Goal: Information Seeking & Learning: Learn about a topic

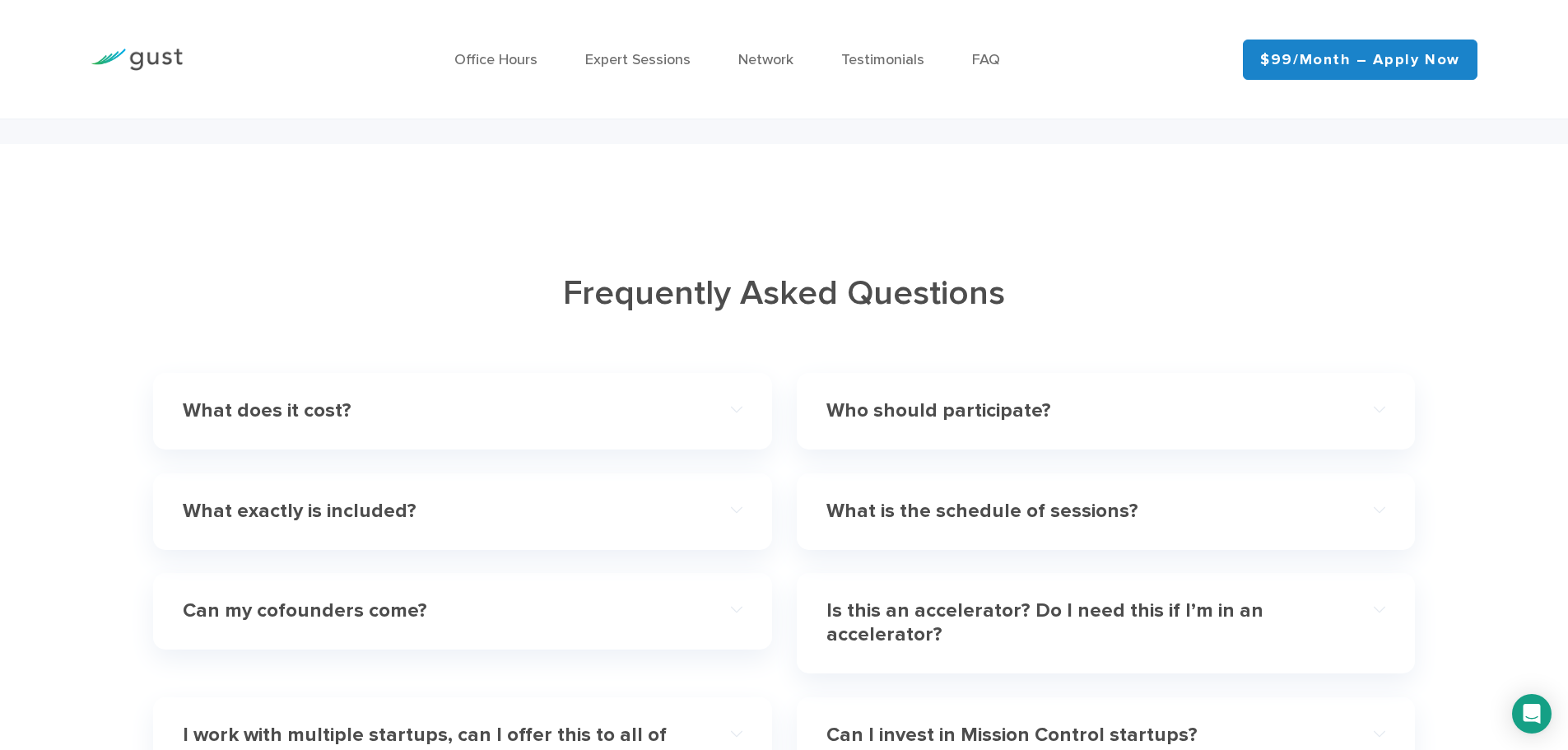
scroll to position [5105, 0]
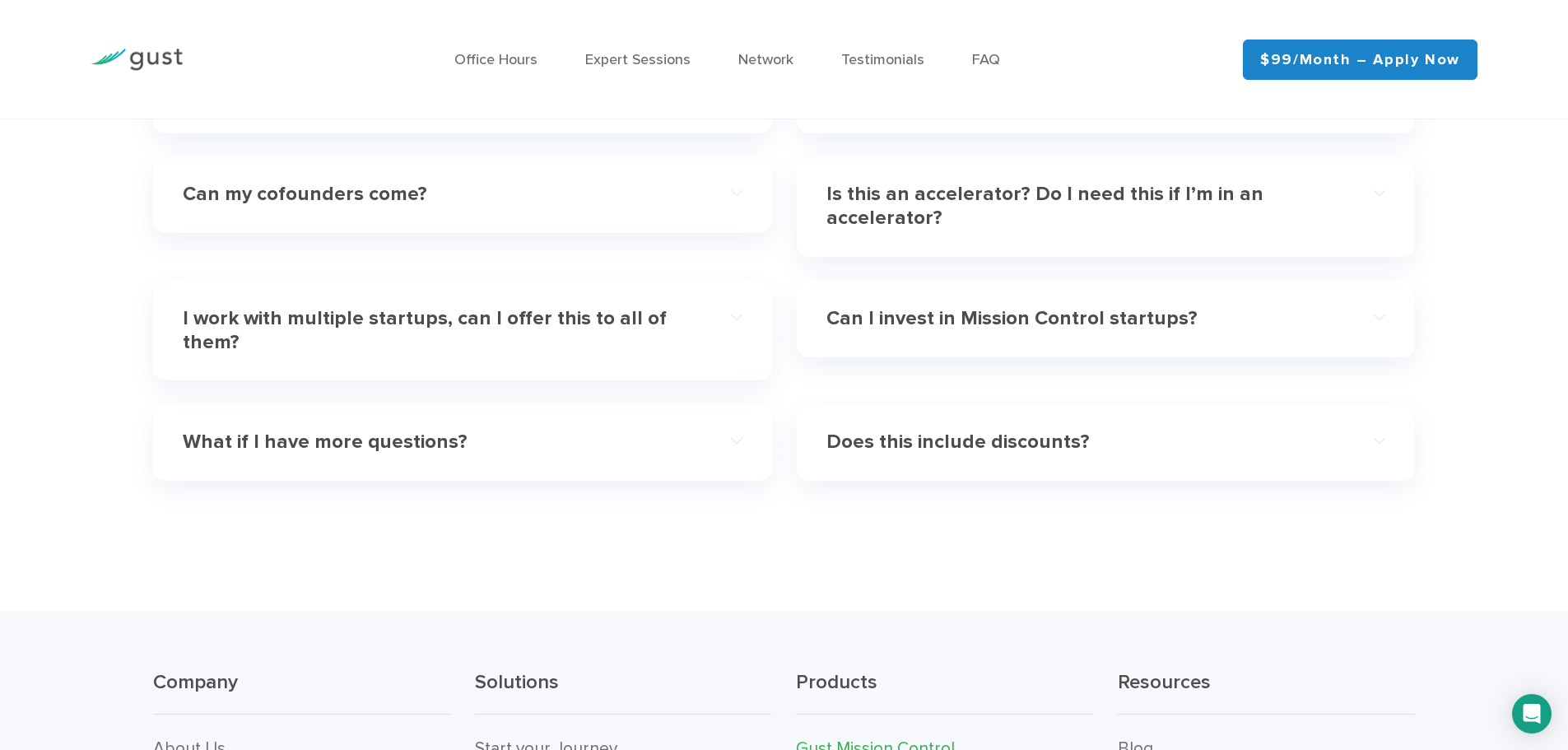
click at [485, 191] on h4 "Can my cofounders come?" at bounding box center [434, 195] width 503 height 24
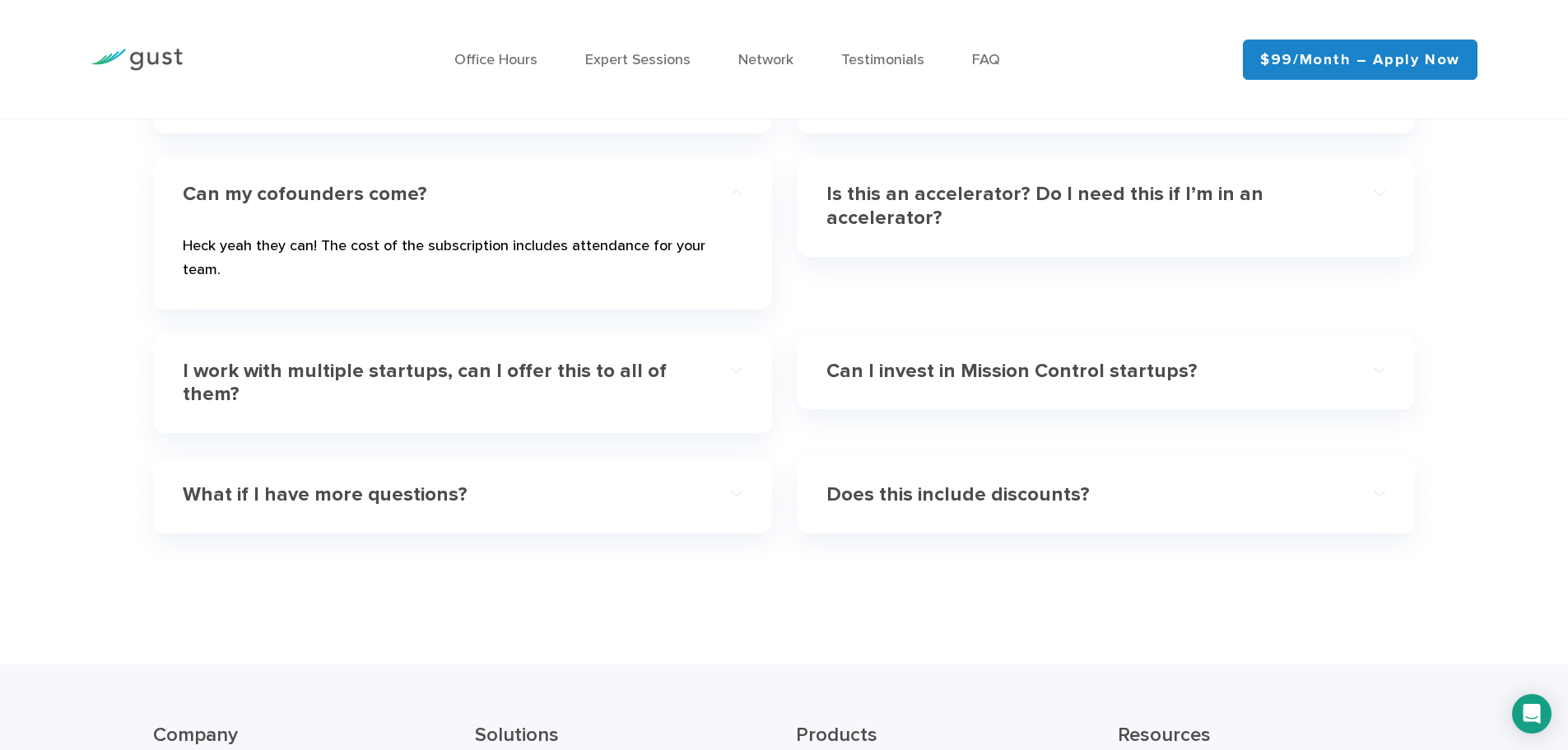
click at [485, 191] on h4 "Can my cofounders come?" at bounding box center [434, 195] width 503 height 24
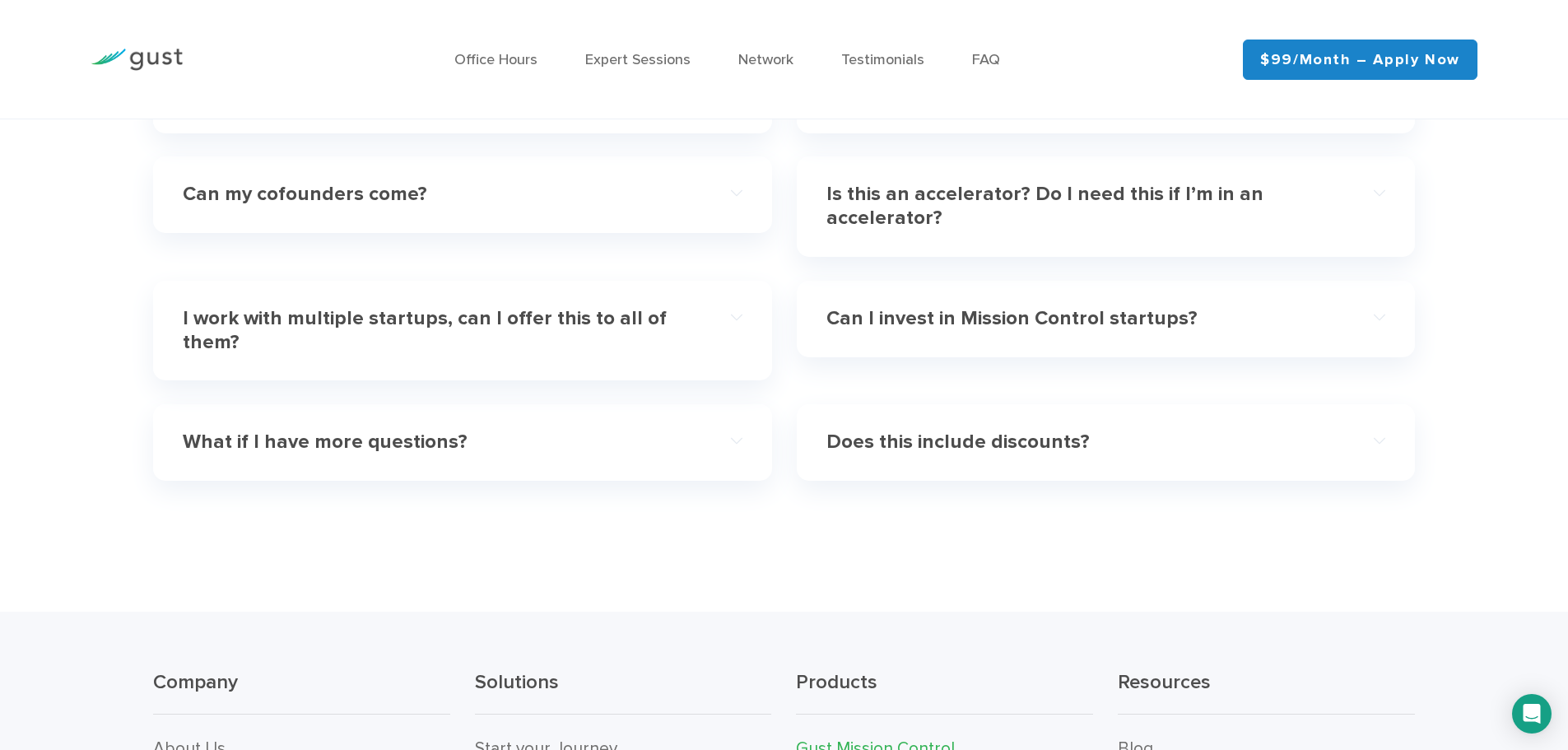
click at [1047, 207] on h4 "Is this an accelerator? Do I need this if I’m in an accelerator?" at bounding box center [1078, 207] width 503 height 48
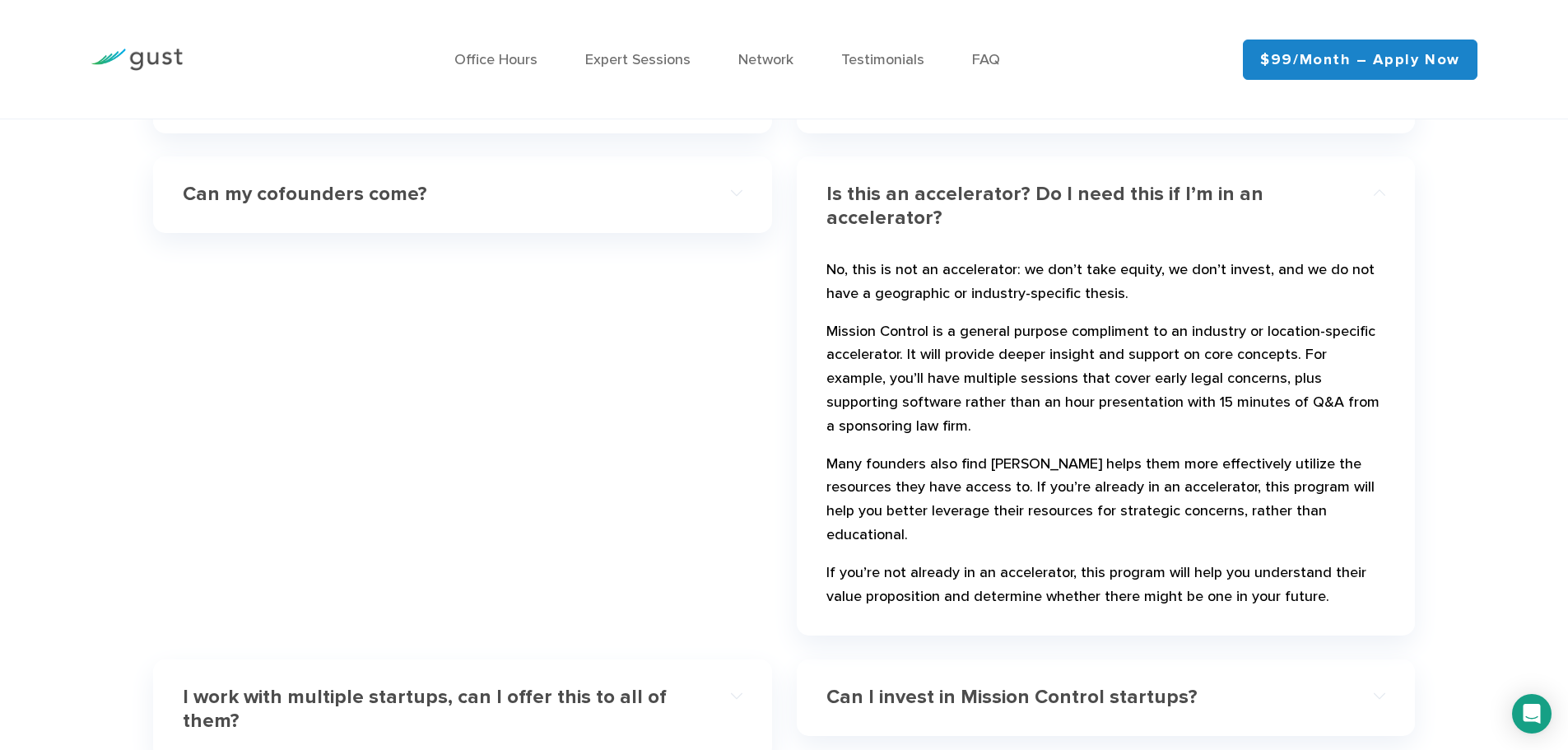
click at [1047, 207] on h4 "Is this an accelerator? Do I need this if I’m in an accelerator?" at bounding box center [1078, 207] width 503 height 48
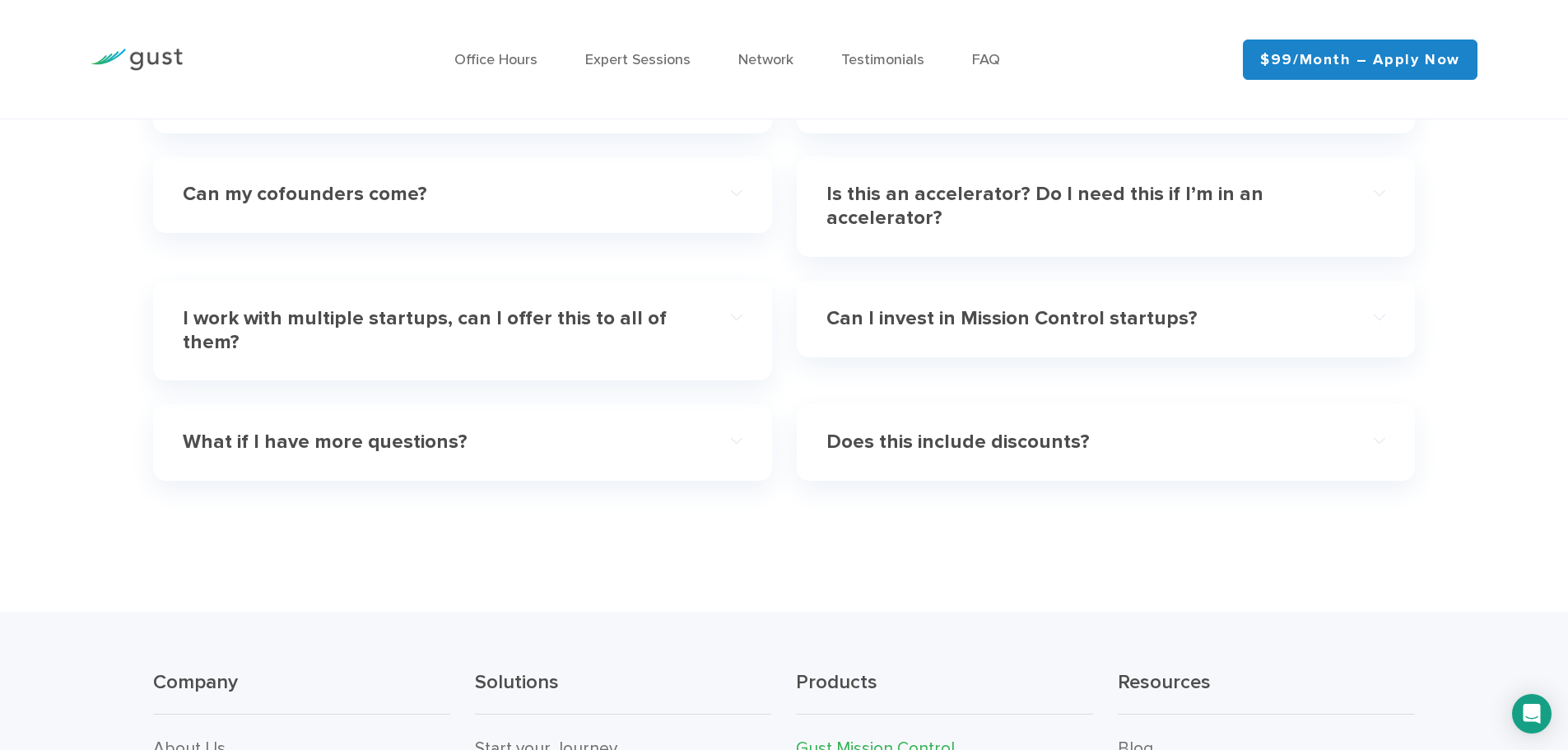
click at [977, 324] on h4 "Can I invest in Mission Control startups?" at bounding box center [1078, 319] width 503 height 24
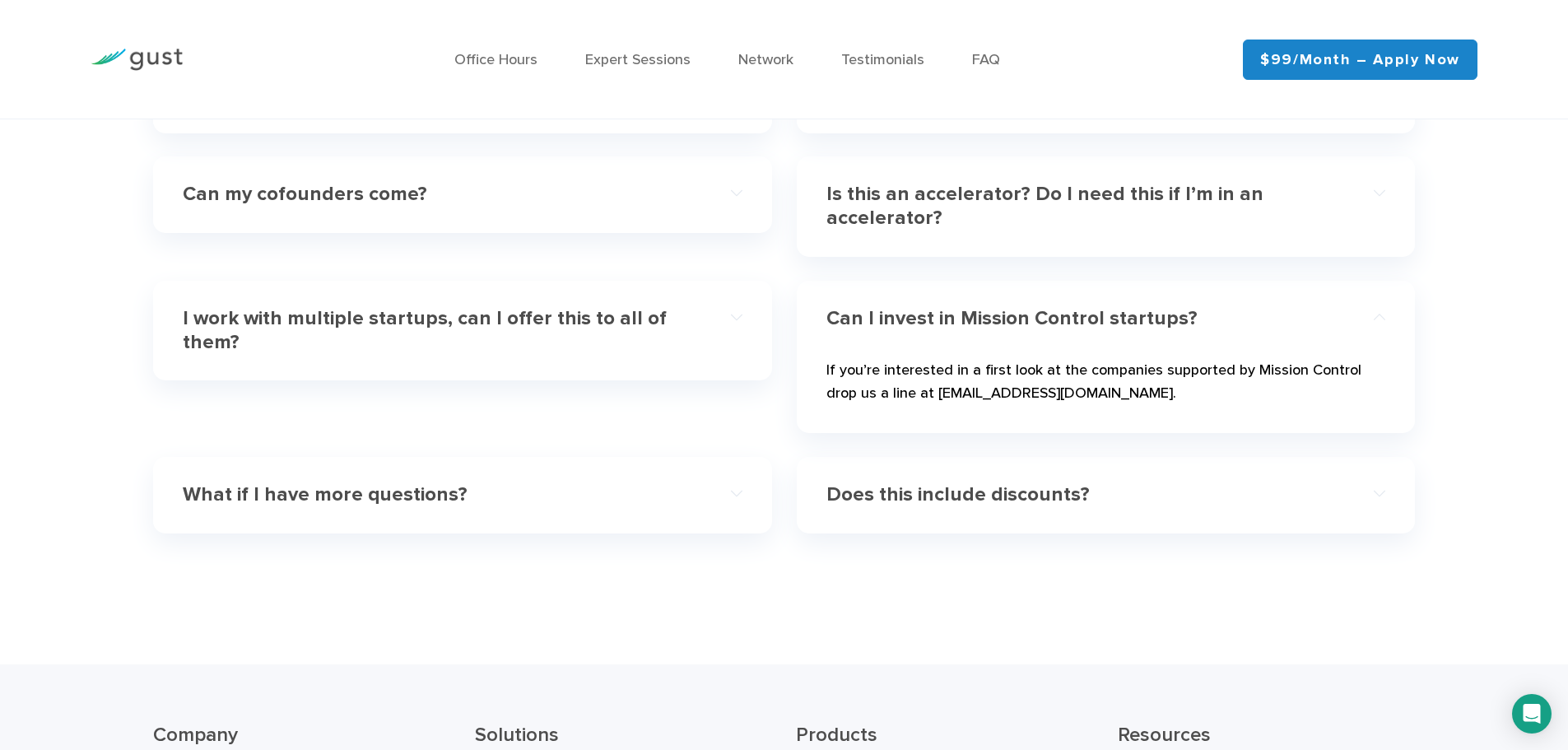
click at [977, 324] on h4 "Can I invest in Mission Control startups?" at bounding box center [1078, 319] width 503 height 24
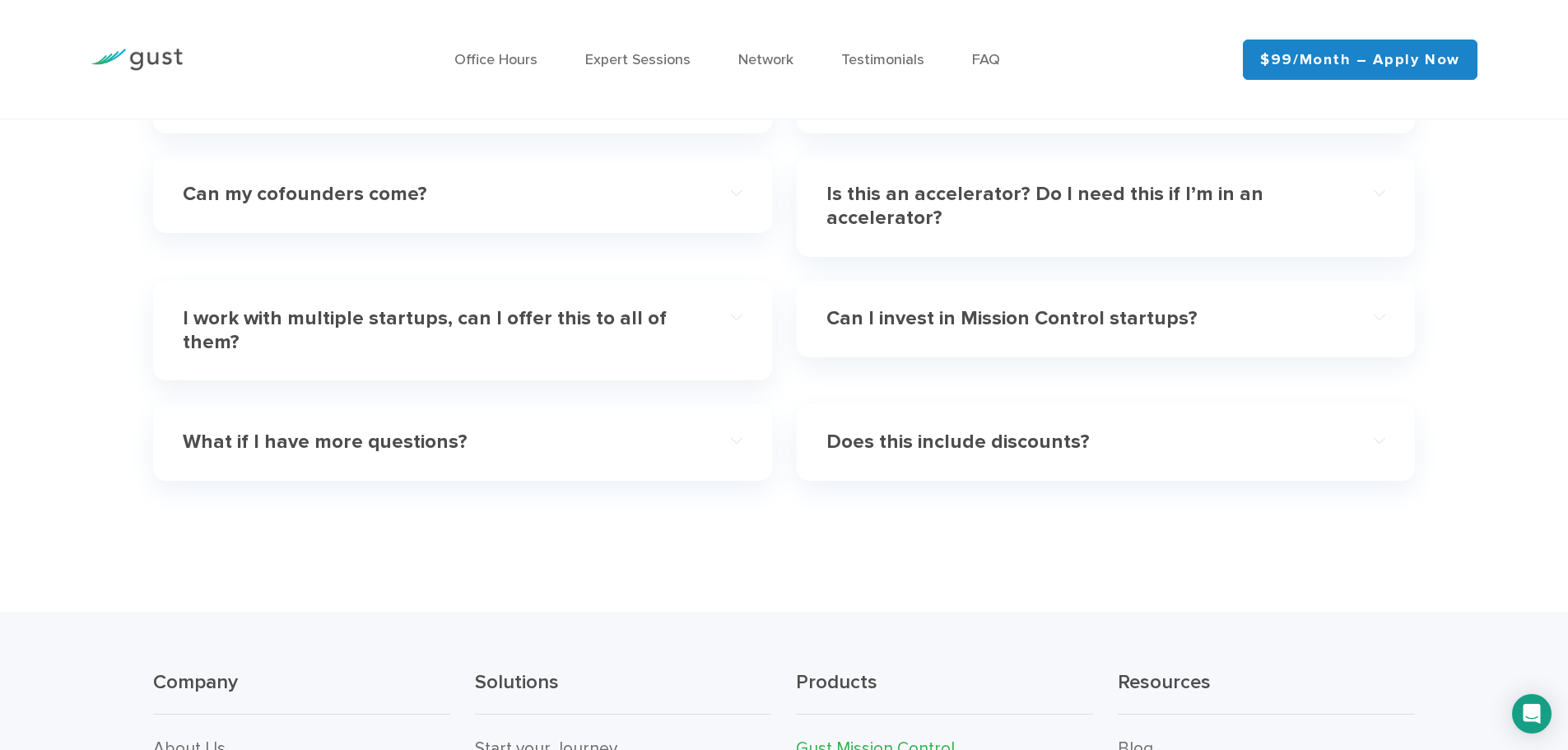
click at [941, 449] on h4 "Does this include discounts?" at bounding box center [1078, 443] width 503 height 24
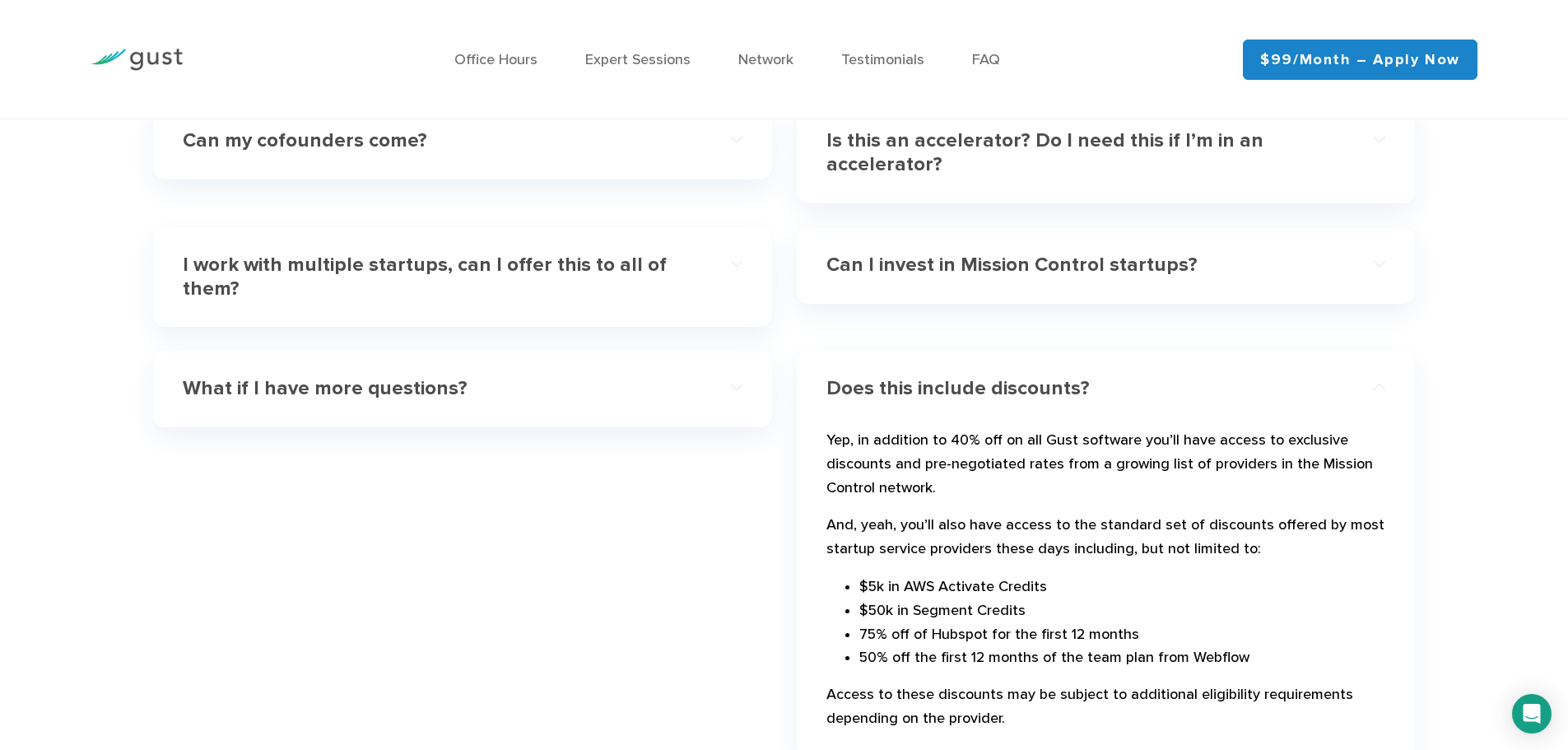
scroll to position [5188, 0]
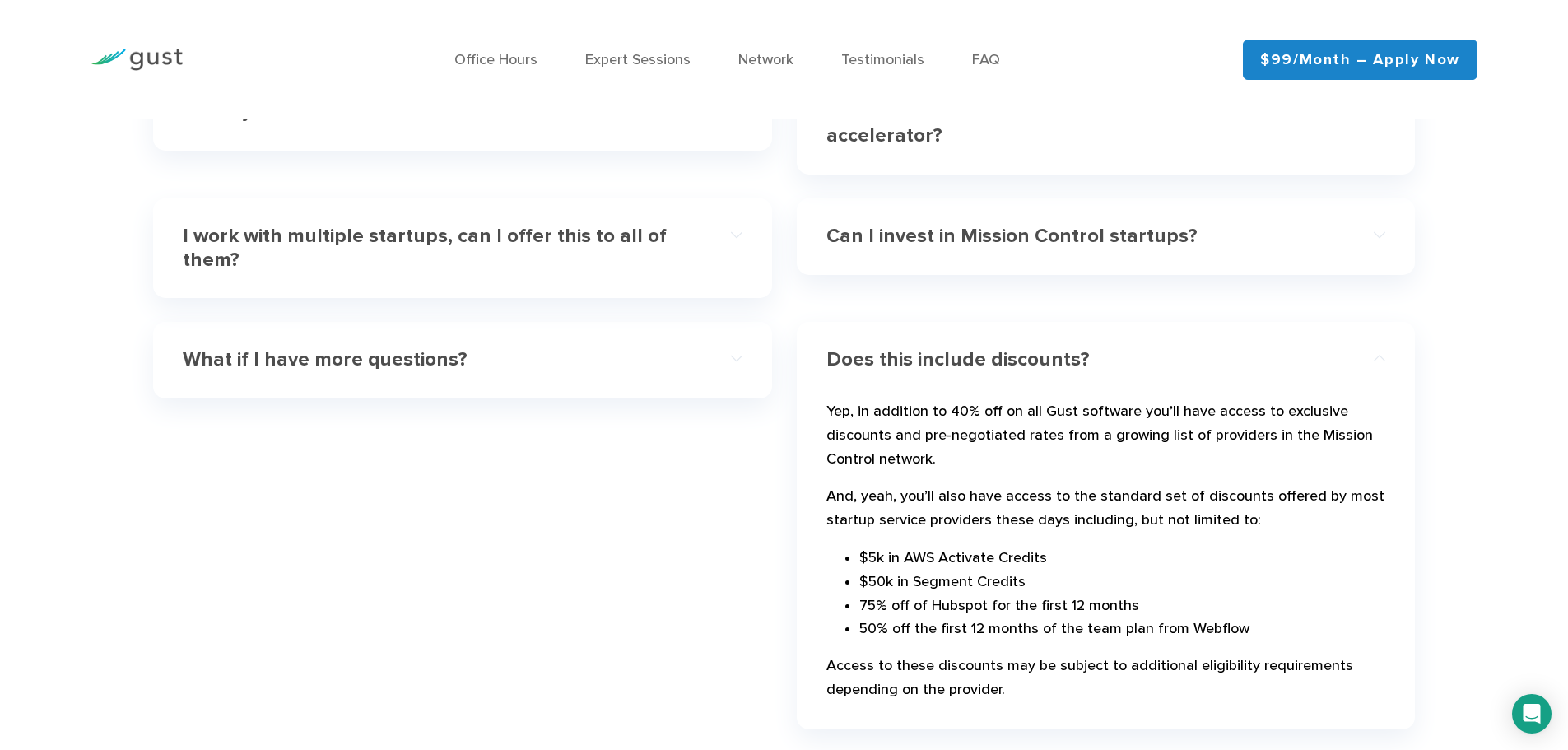
click at [974, 368] on h4 "Does this include discounts?" at bounding box center [1078, 360] width 503 height 24
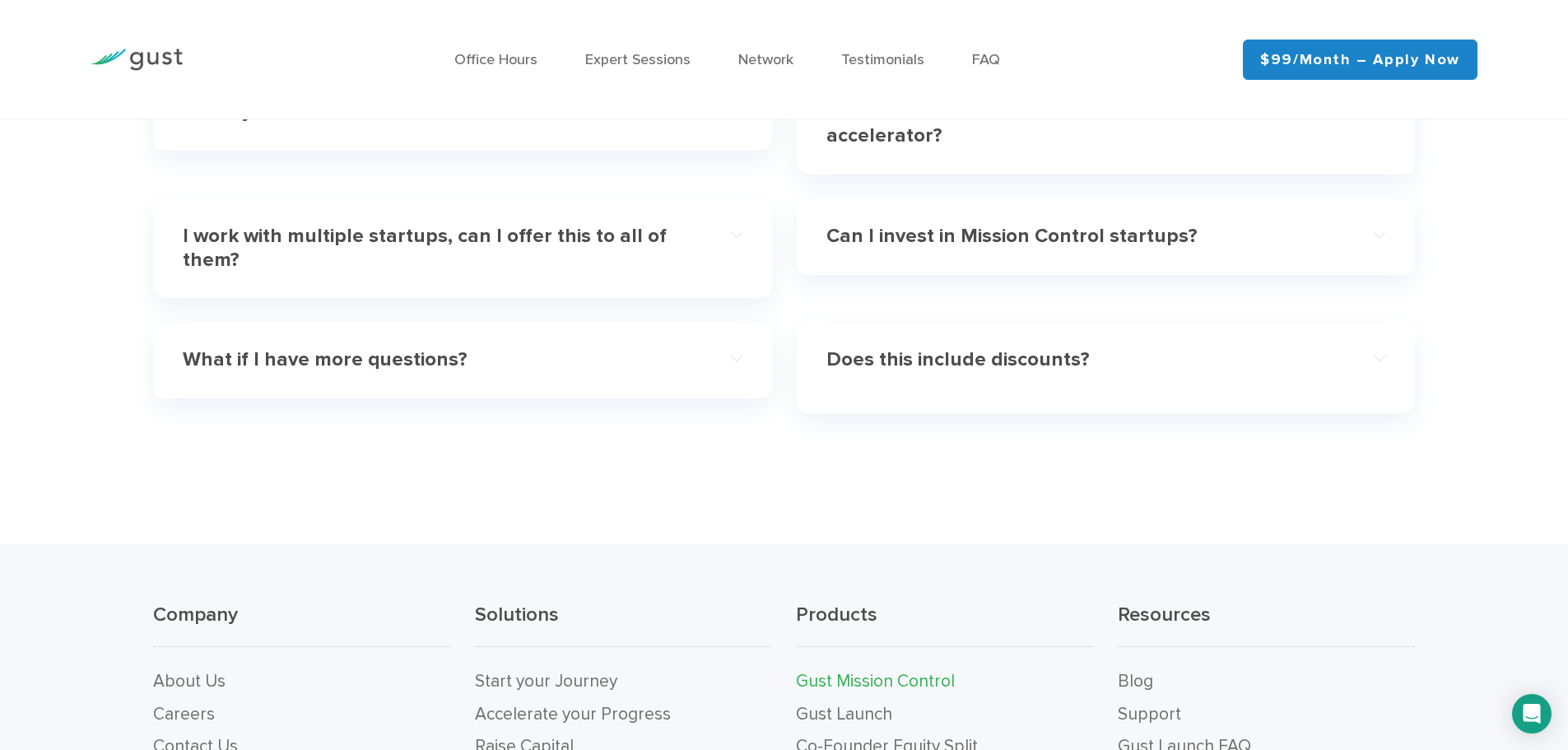
click at [496, 365] on h4 "What if I have more questions?" at bounding box center [434, 360] width 503 height 24
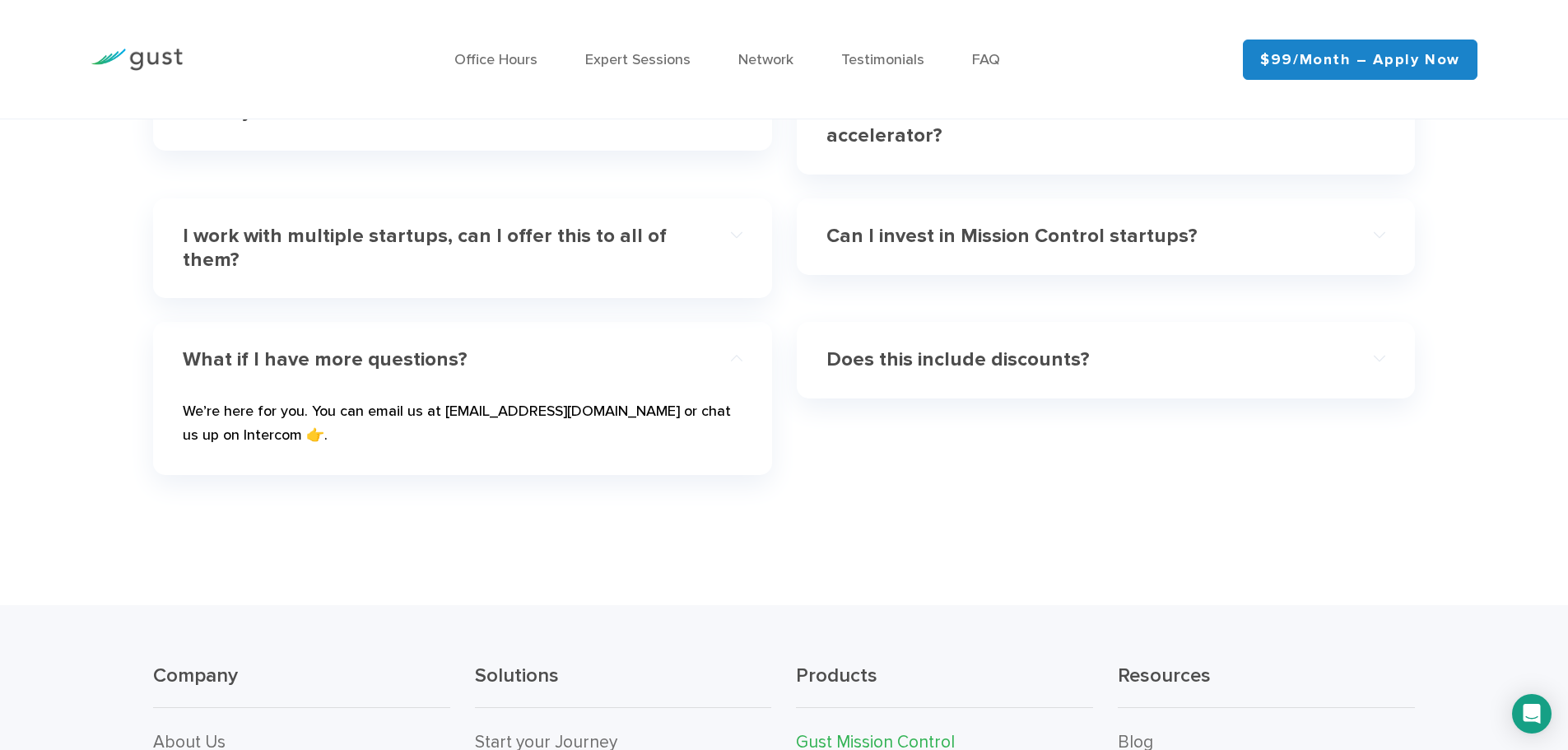
click at [468, 365] on h4 "What if I have more questions?" at bounding box center [434, 360] width 503 height 24
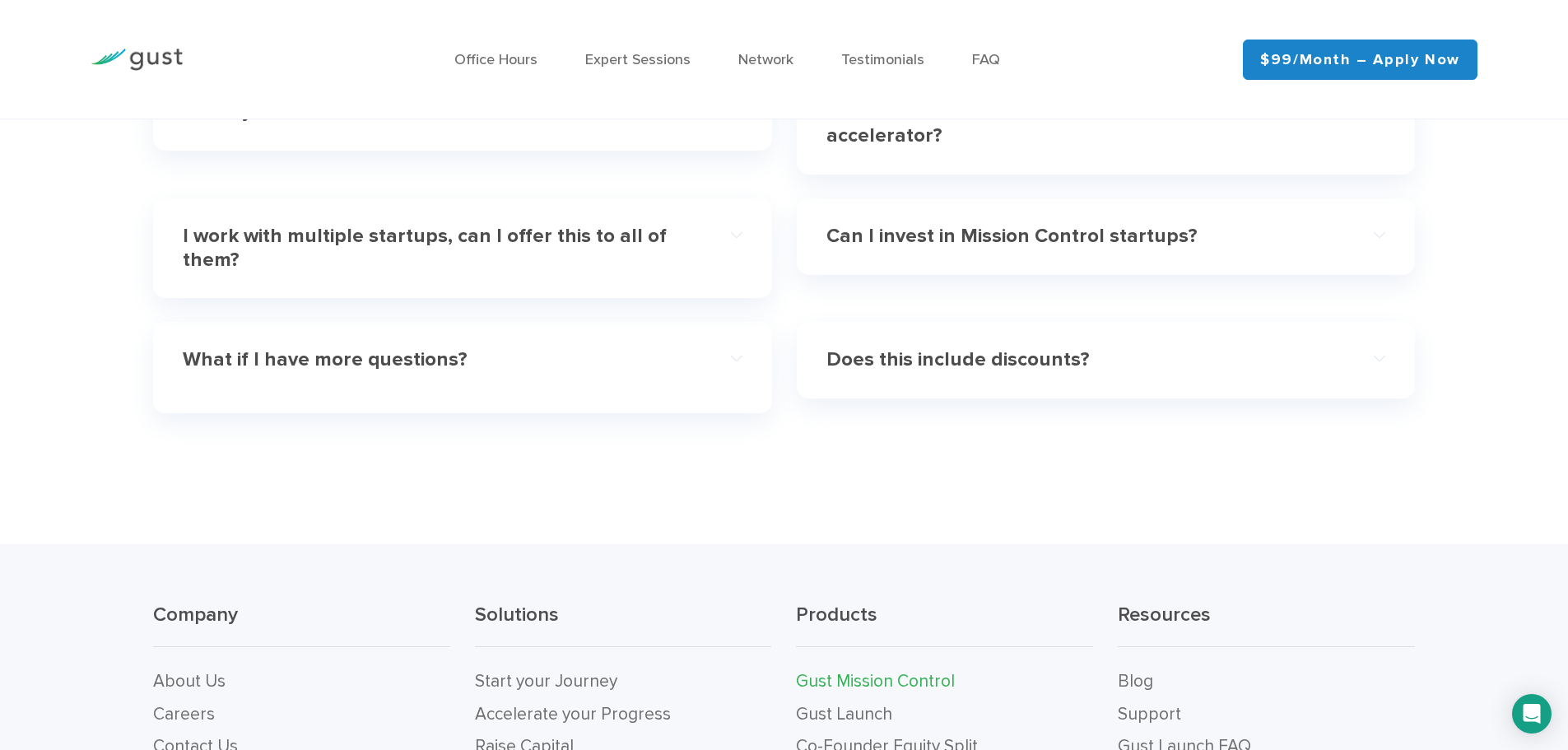
click at [497, 241] on h4 "I work with multiple startups, can I offer this to all of them?" at bounding box center [434, 249] width 503 height 48
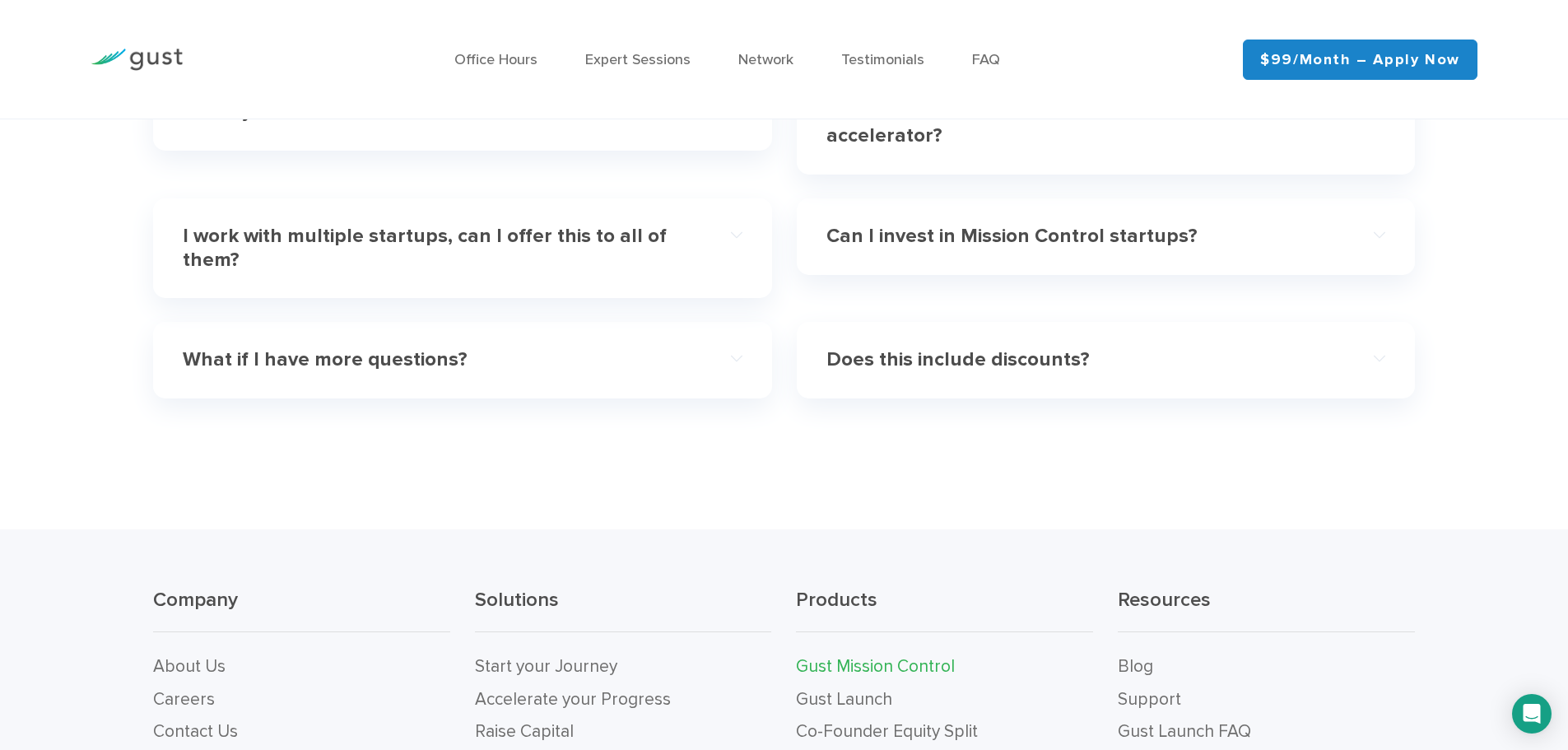
click at [516, 245] on h4 "I work with multiple startups, can I offer this to all of them?" at bounding box center [434, 249] width 503 height 48
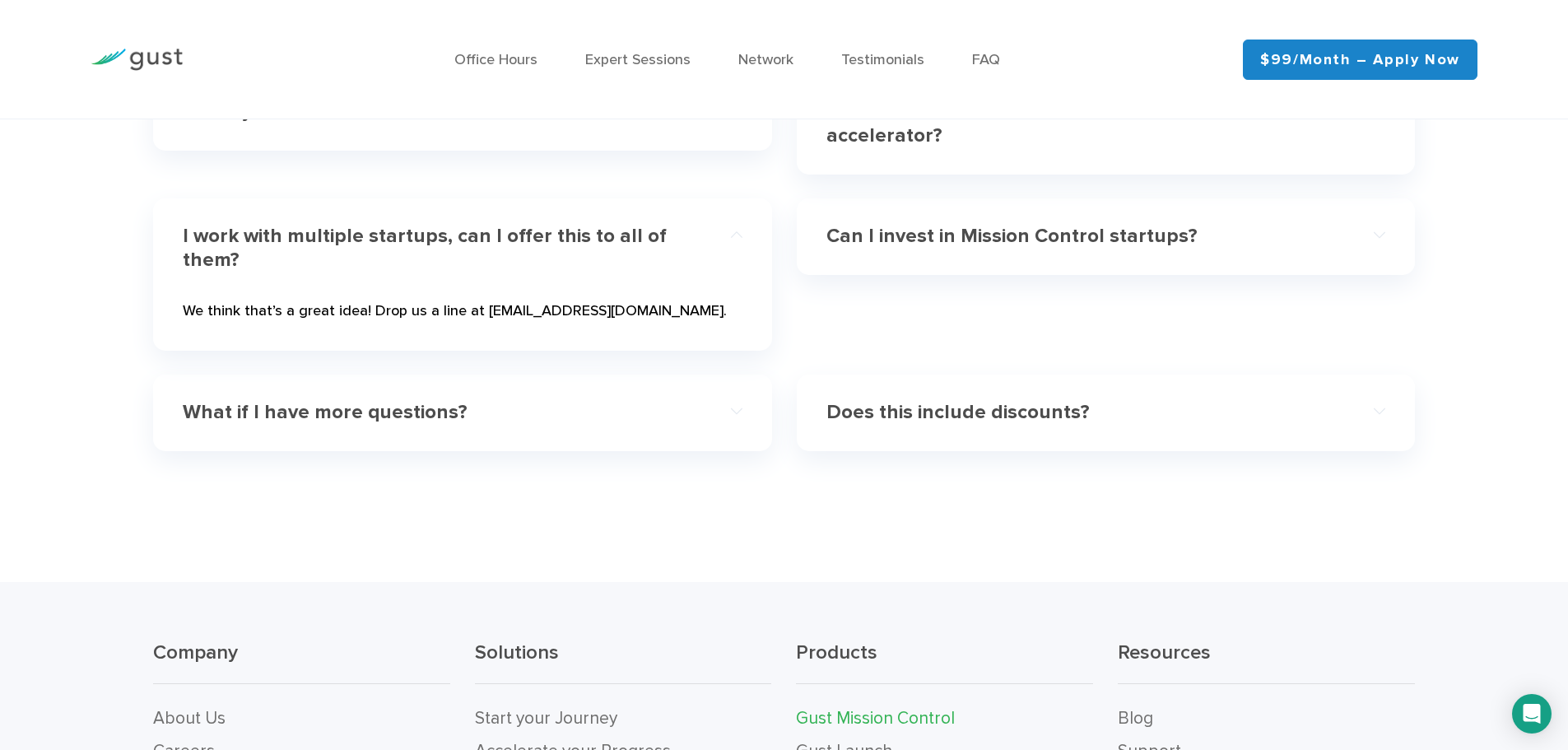
click at [615, 239] on h4 "I work with multiple startups, can I offer this to all of them?" at bounding box center [434, 249] width 503 height 48
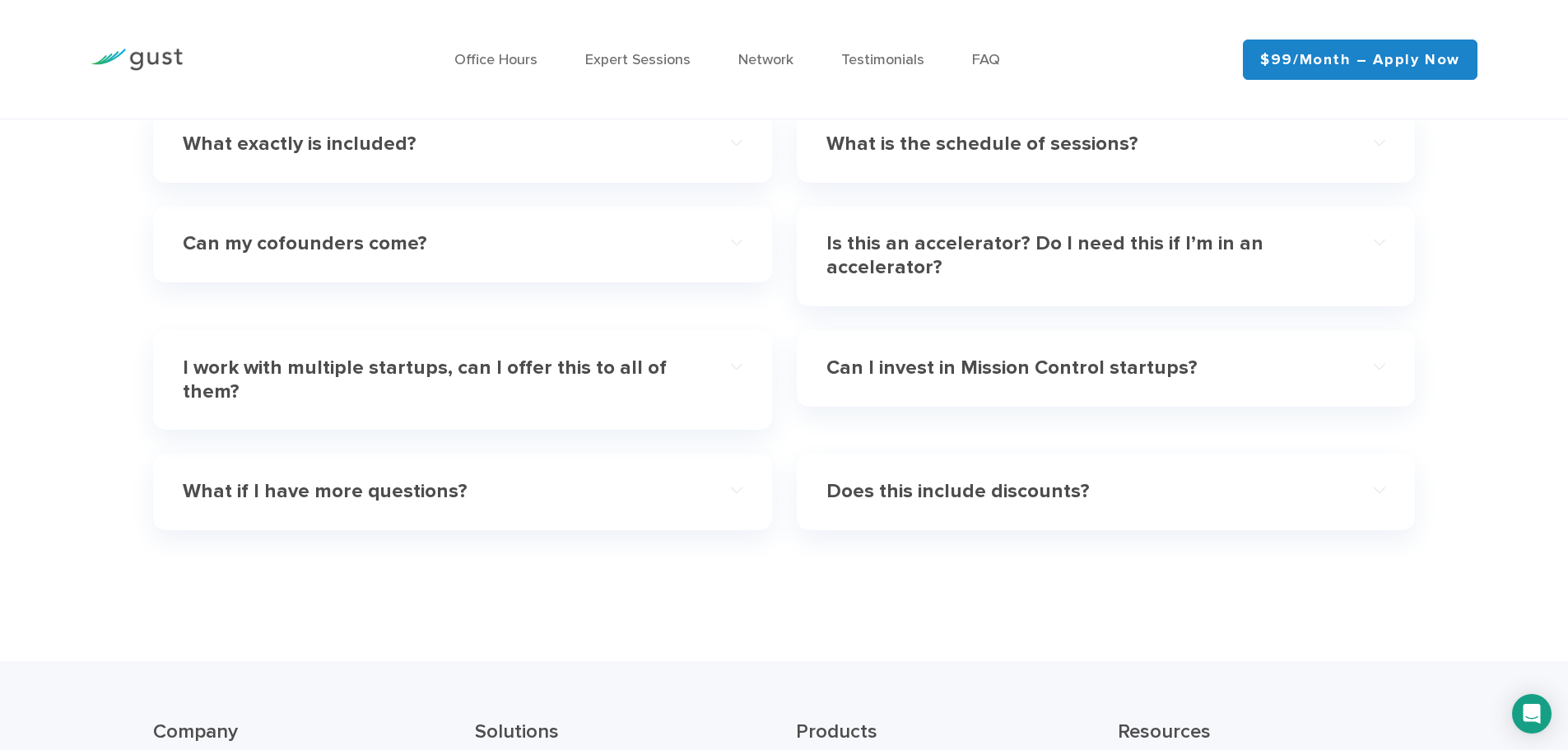
scroll to position [4776, 0]
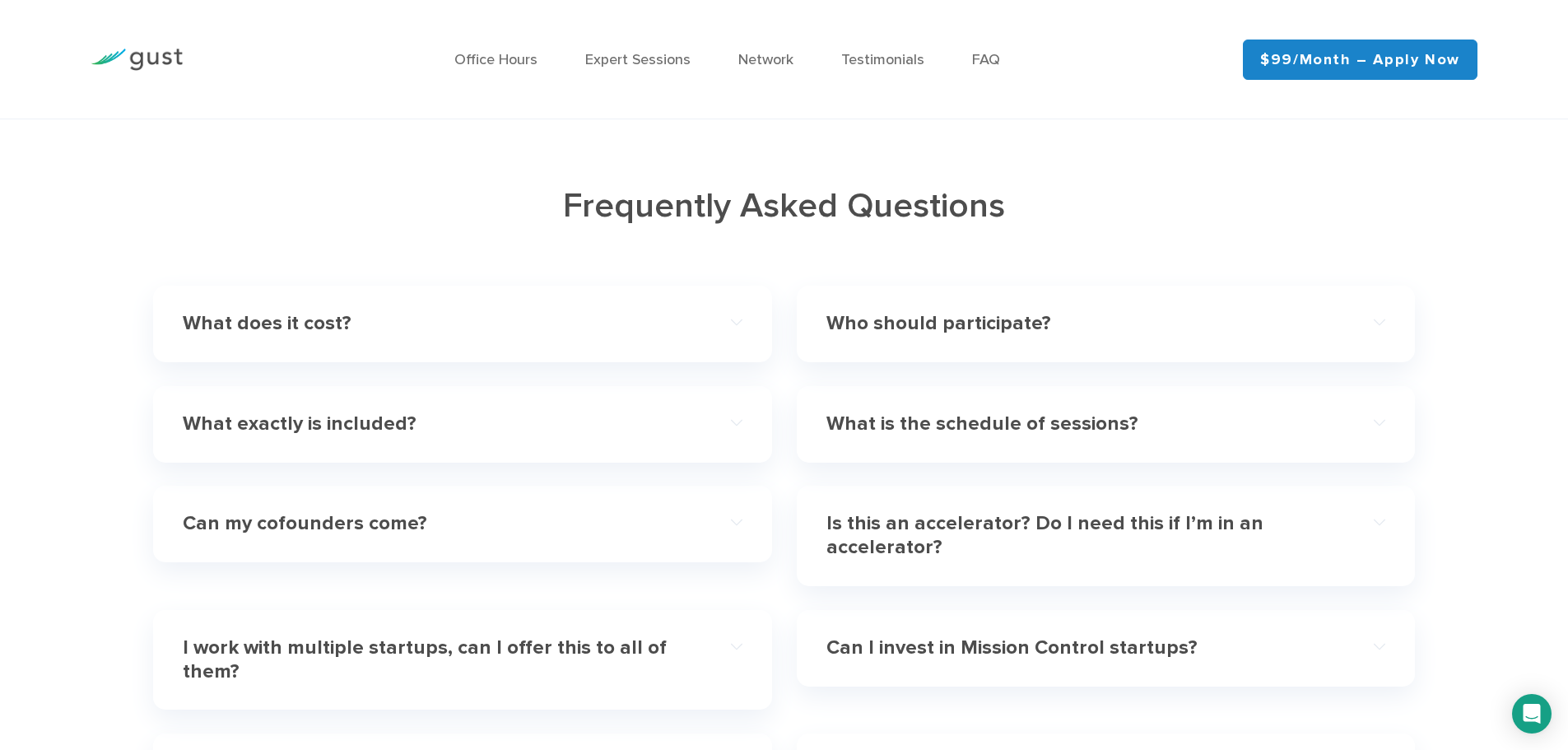
click at [503, 448] on div "What exactly is included?" at bounding box center [462, 424] width 559 height 51
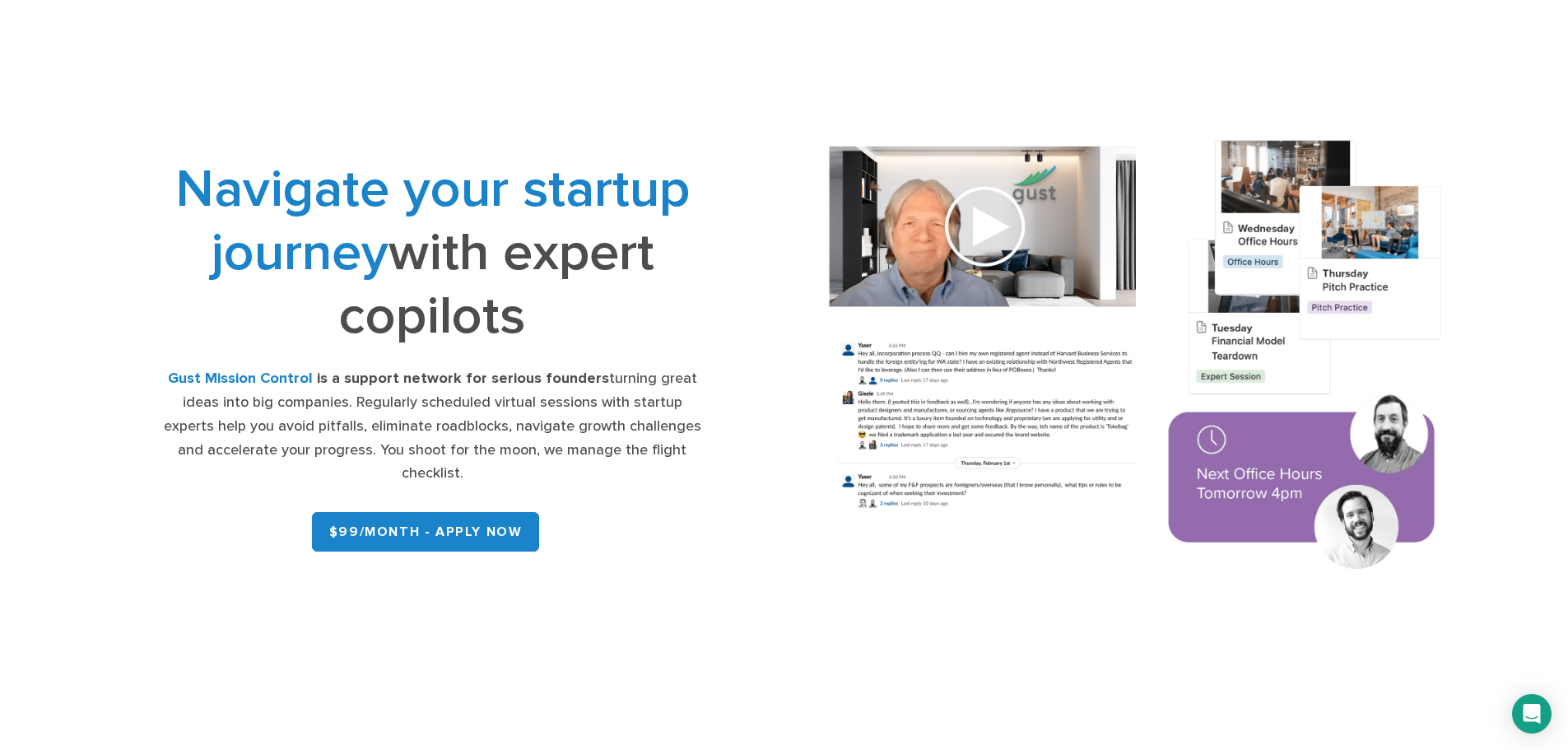
scroll to position [0, 0]
